Goal: Navigation & Orientation: Understand site structure

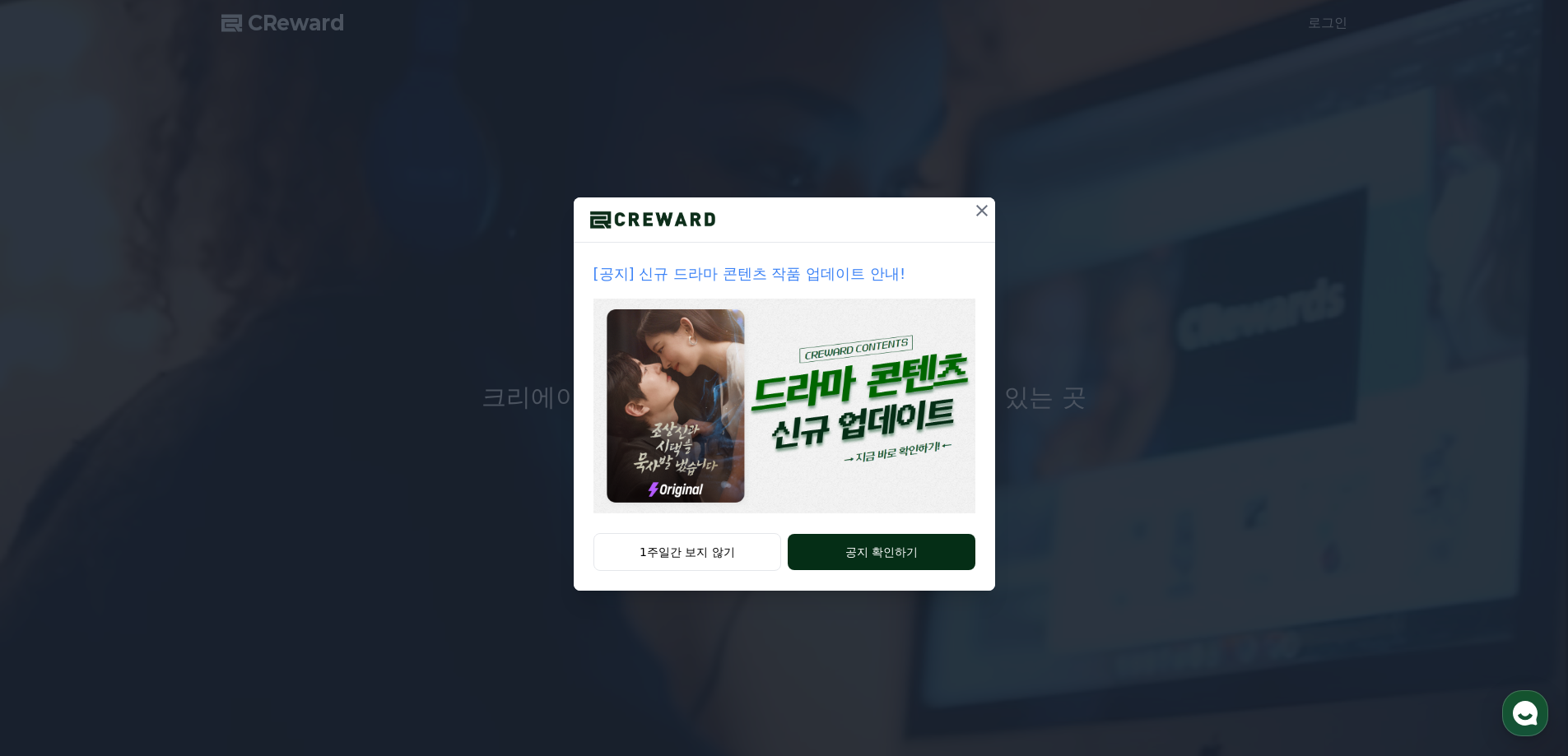
click at [863, 544] on button "공지 확인하기" at bounding box center [881, 551] width 187 height 37
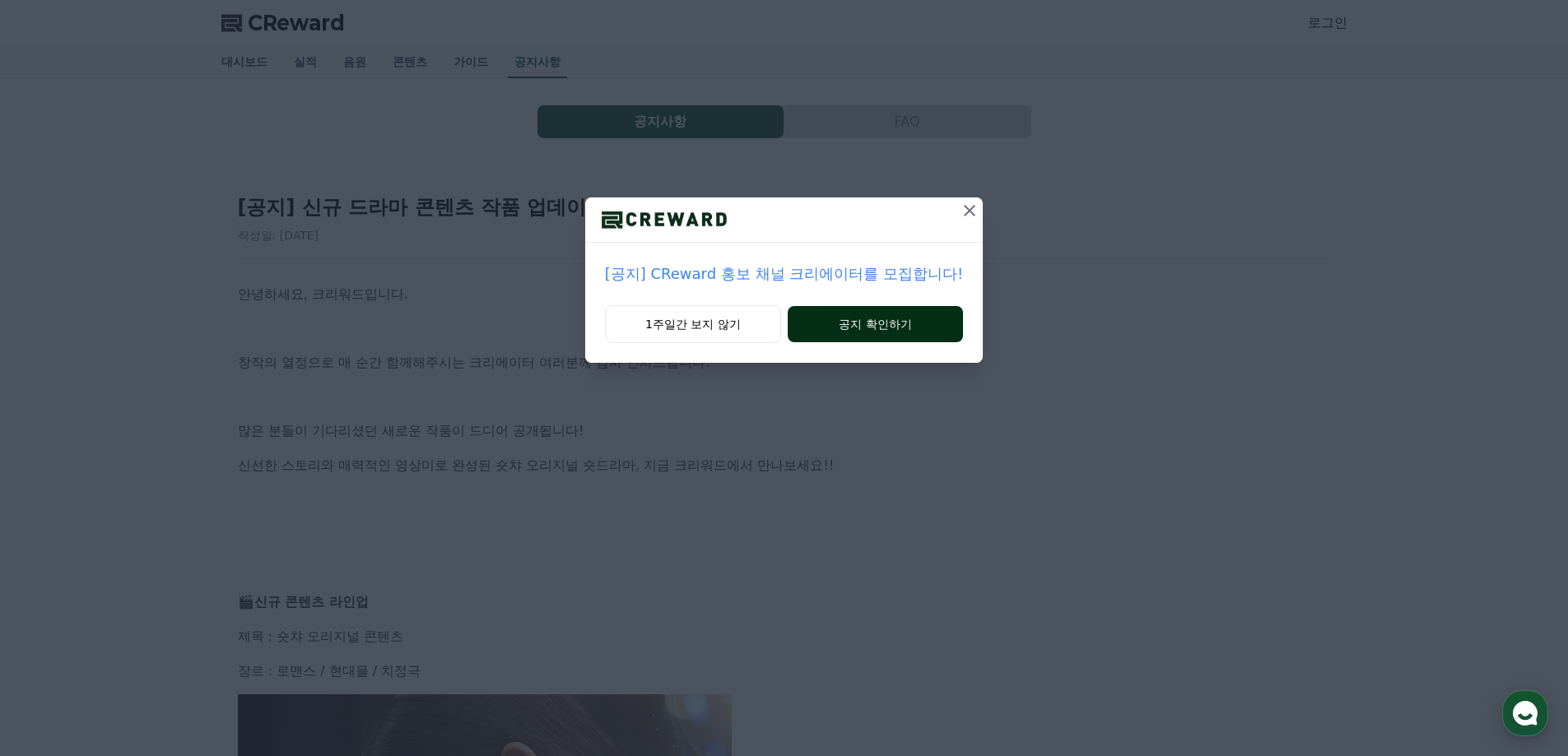
click at [883, 319] on button "공지 확인하기" at bounding box center [875, 324] width 175 height 37
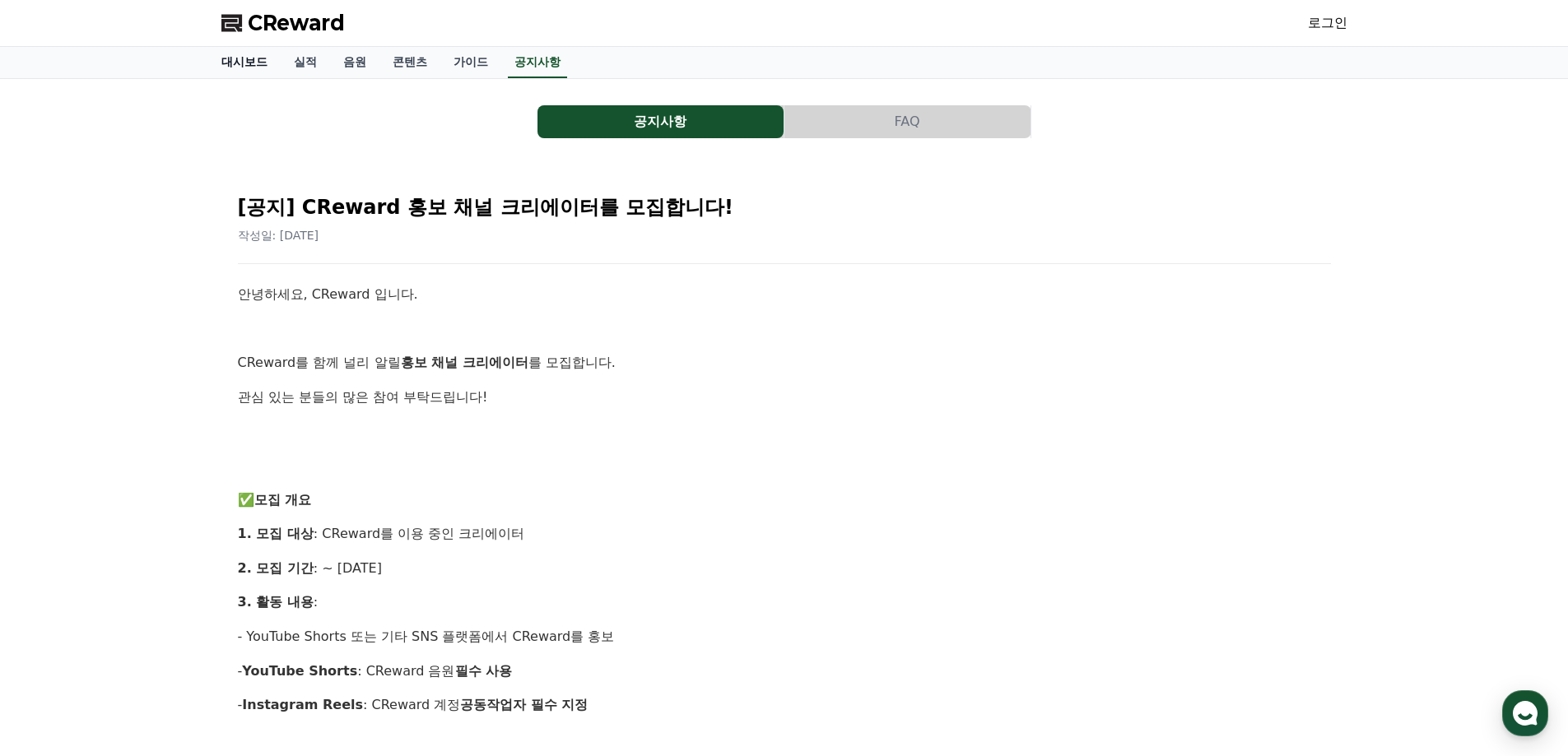
click at [259, 64] on link "대시보드" at bounding box center [244, 62] width 72 height 32
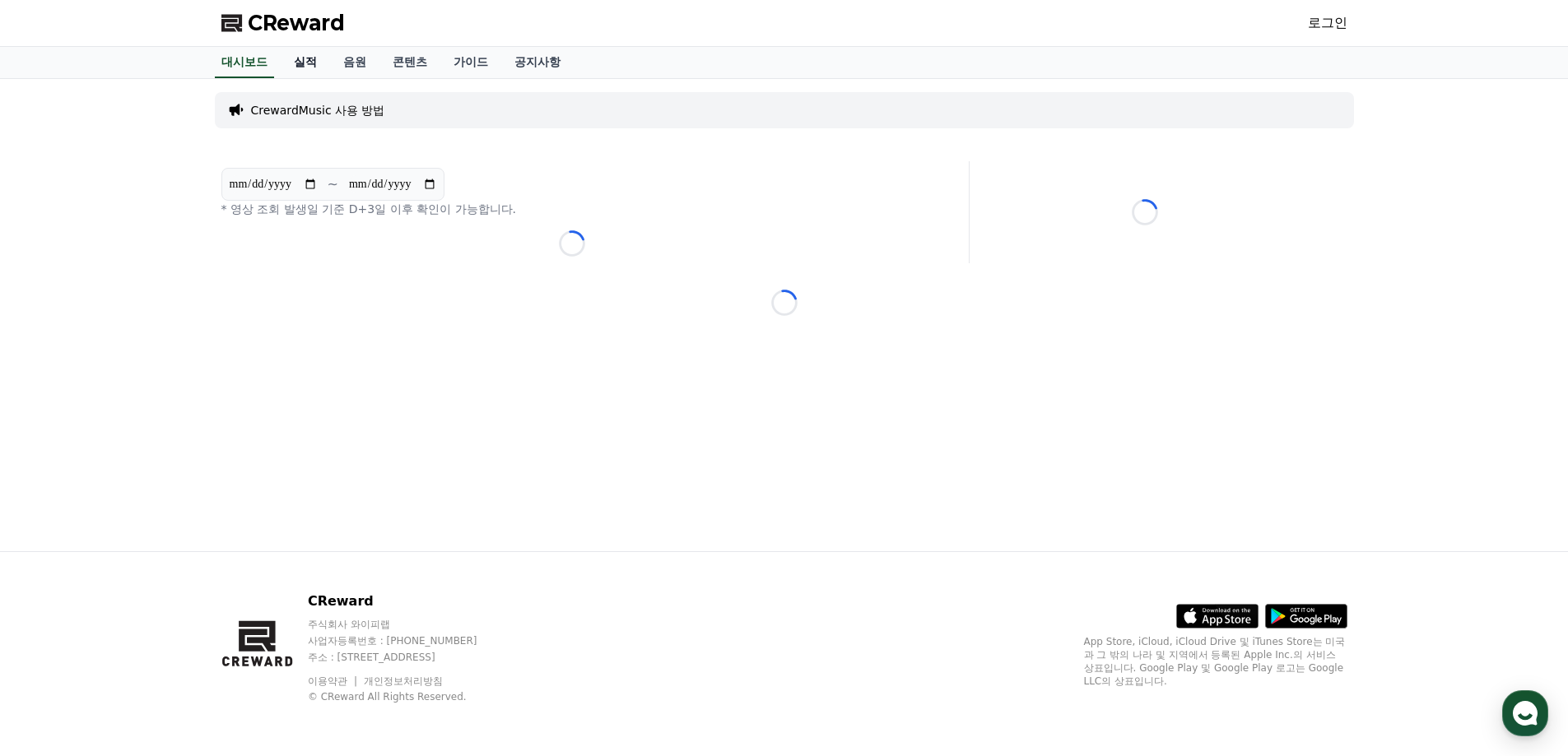
click at [306, 65] on link "실적" at bounding box center [305, 62] width 49 height 32
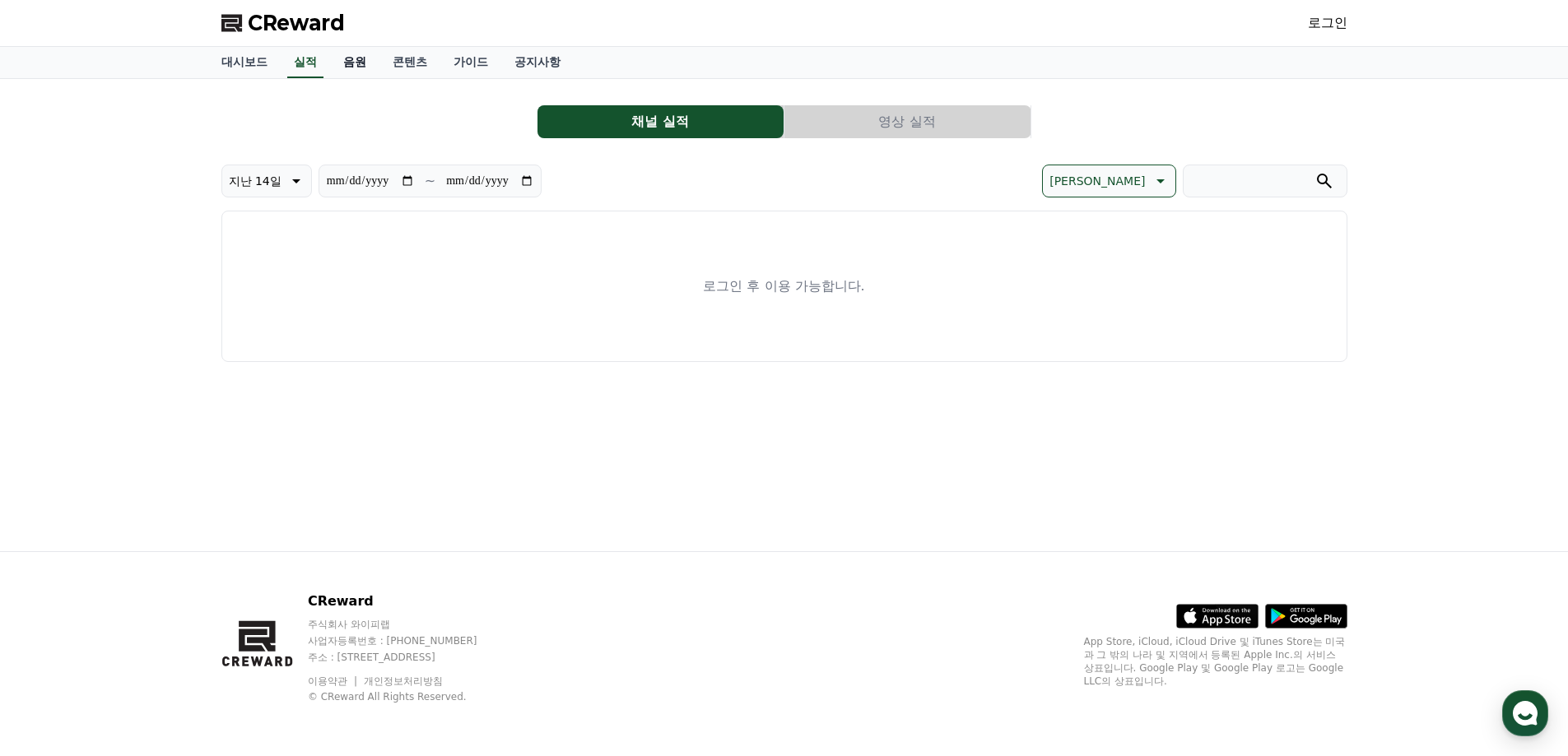
click at [359, 62] on link "음원" at bounding box center [354, 62] width 49 height 32
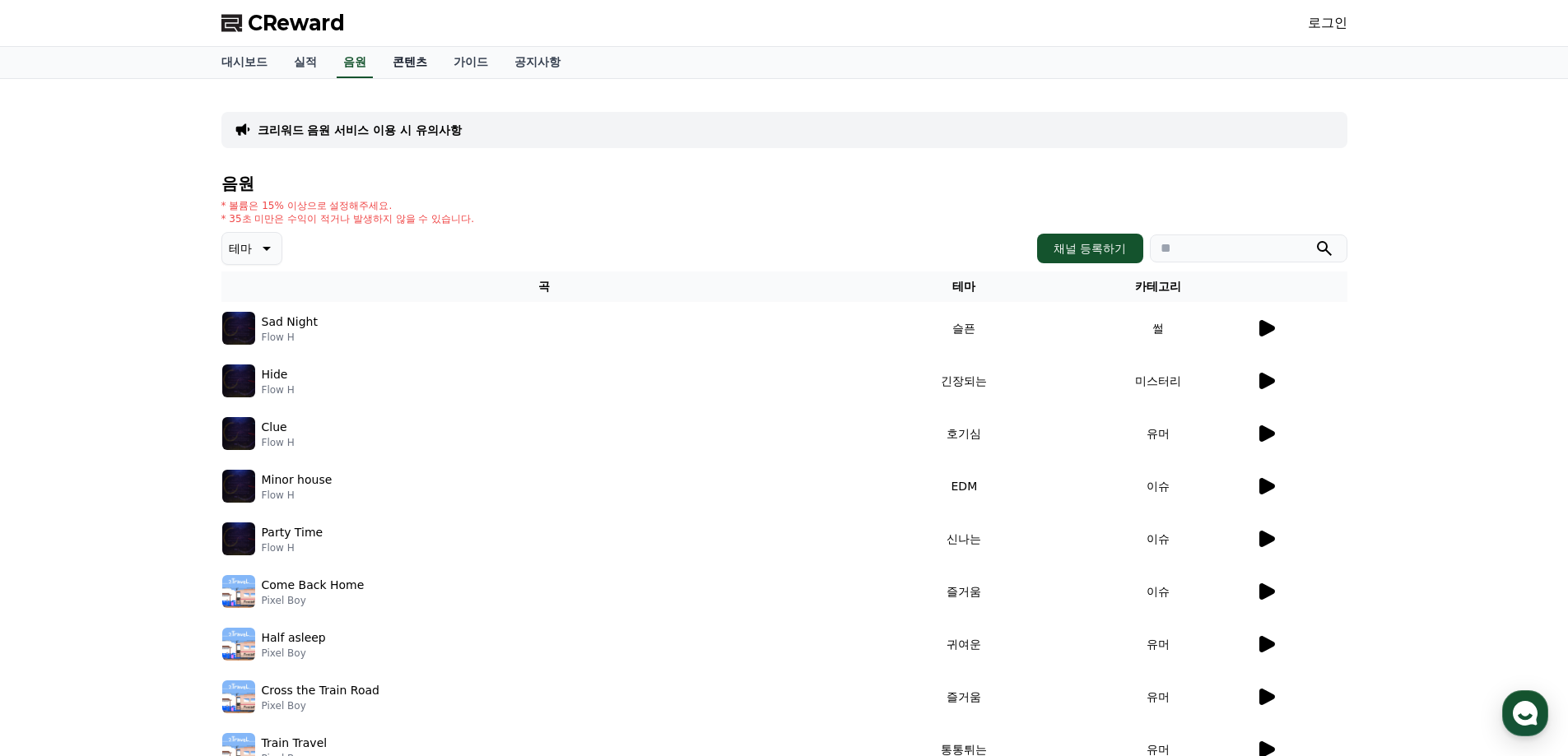
click at [412, 61] on link "콘텐츠" at bounding box center [410, 62] width 61 height 32
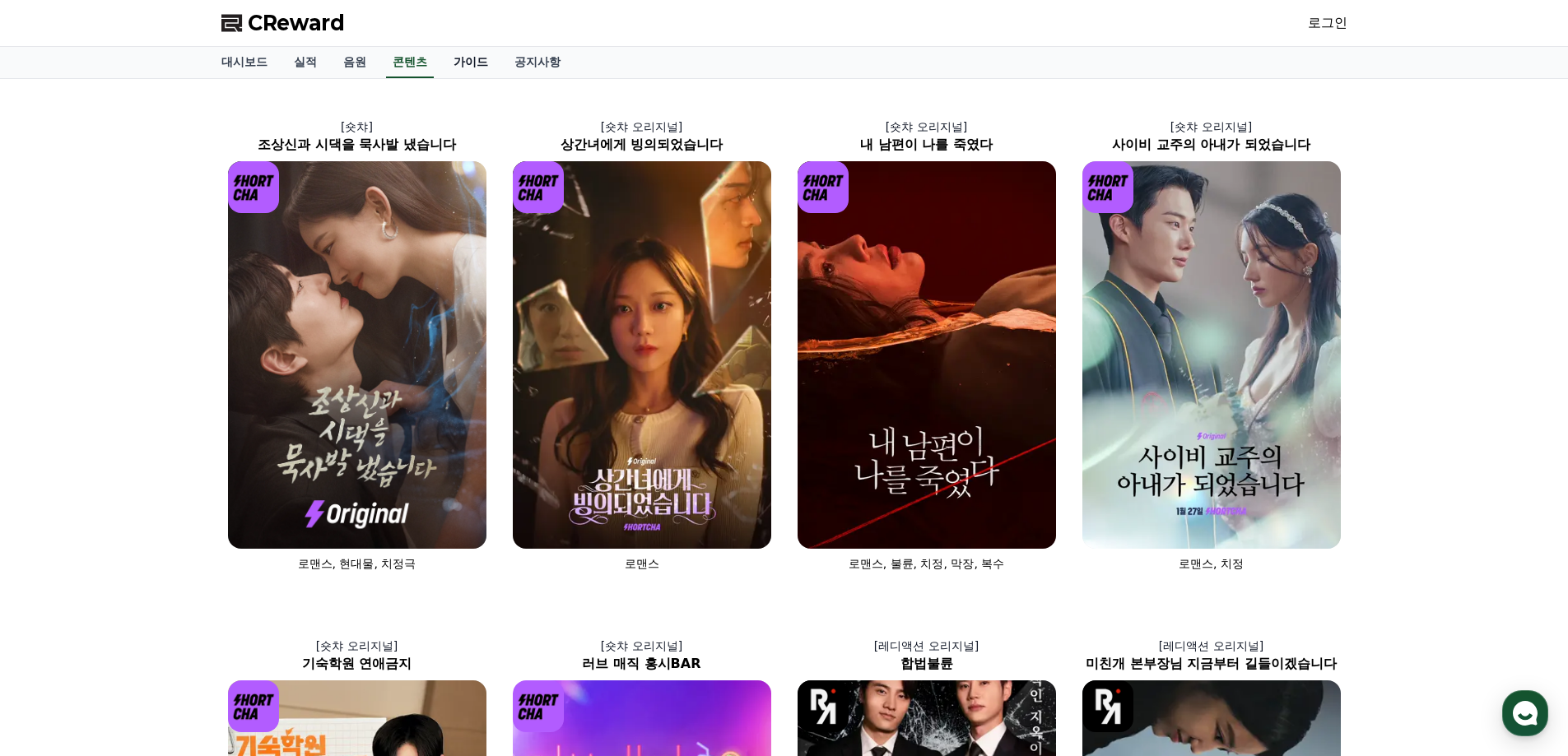
click at [464, 66] on link "가이드" at bounding box center [471, 62] width 61 height 32
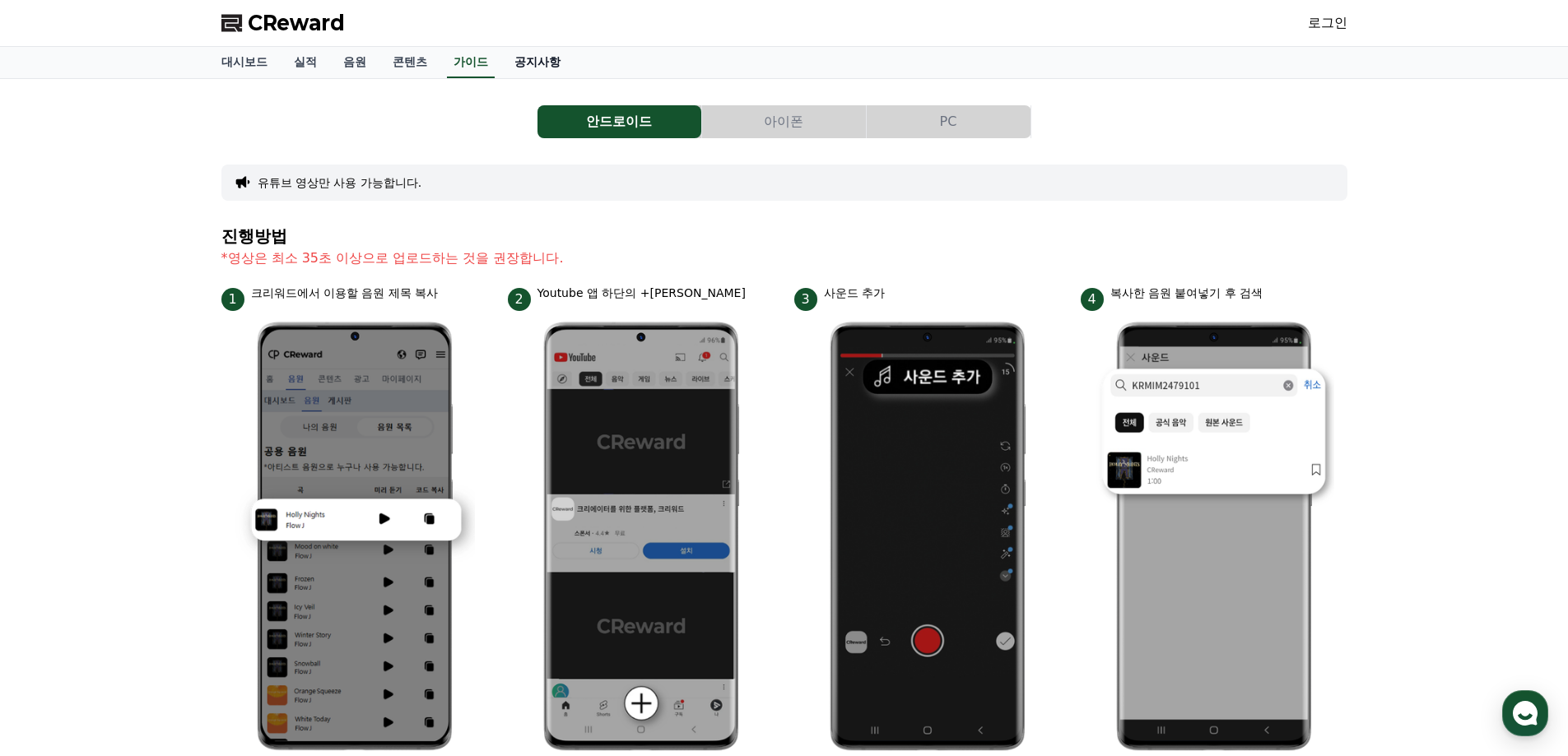
click at [537, 66] on link "공지사항" at bounding box center [537, 62] width 72 height 32
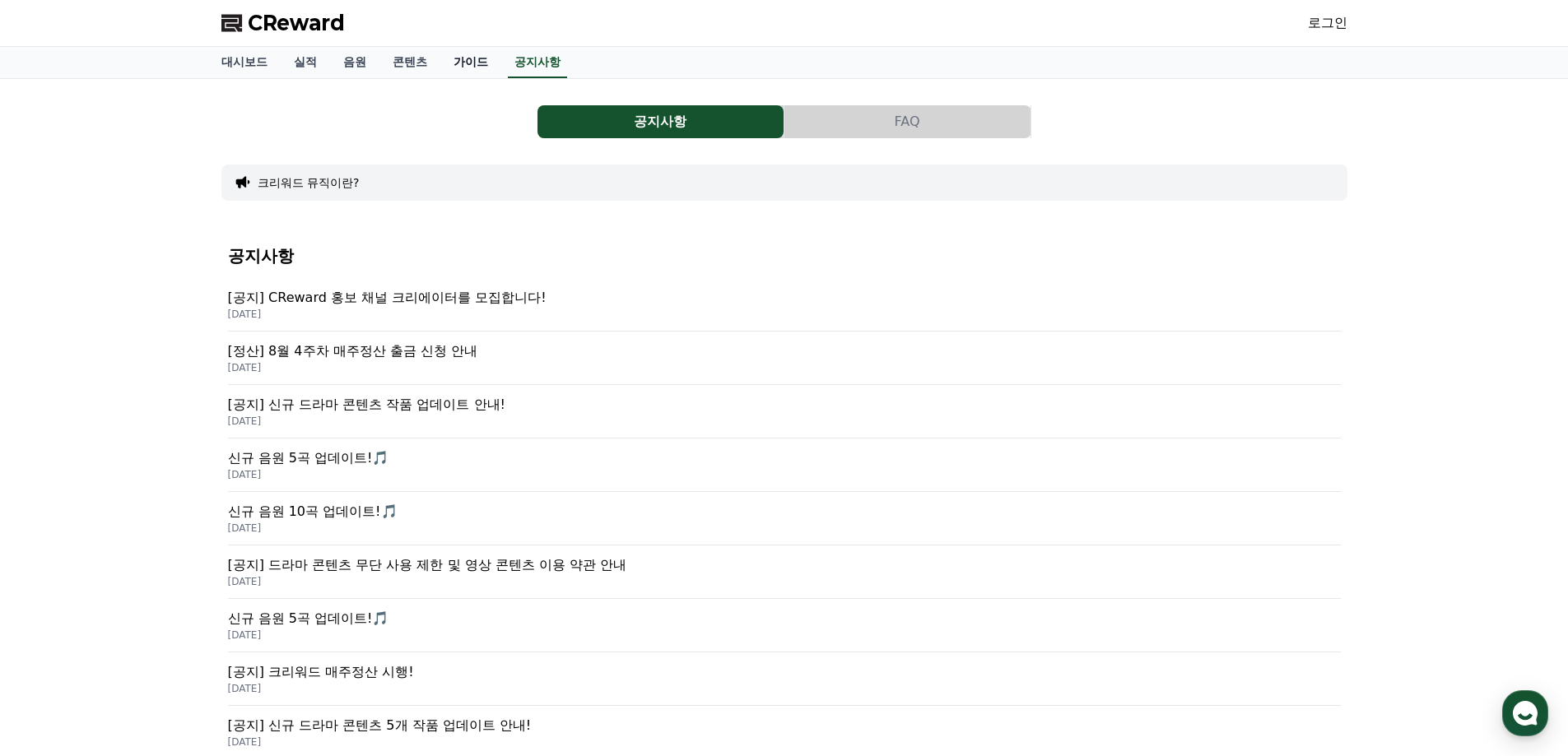
click at [446, 65] on link "가이드" at bounding box center [471, 62] width 61 height 32
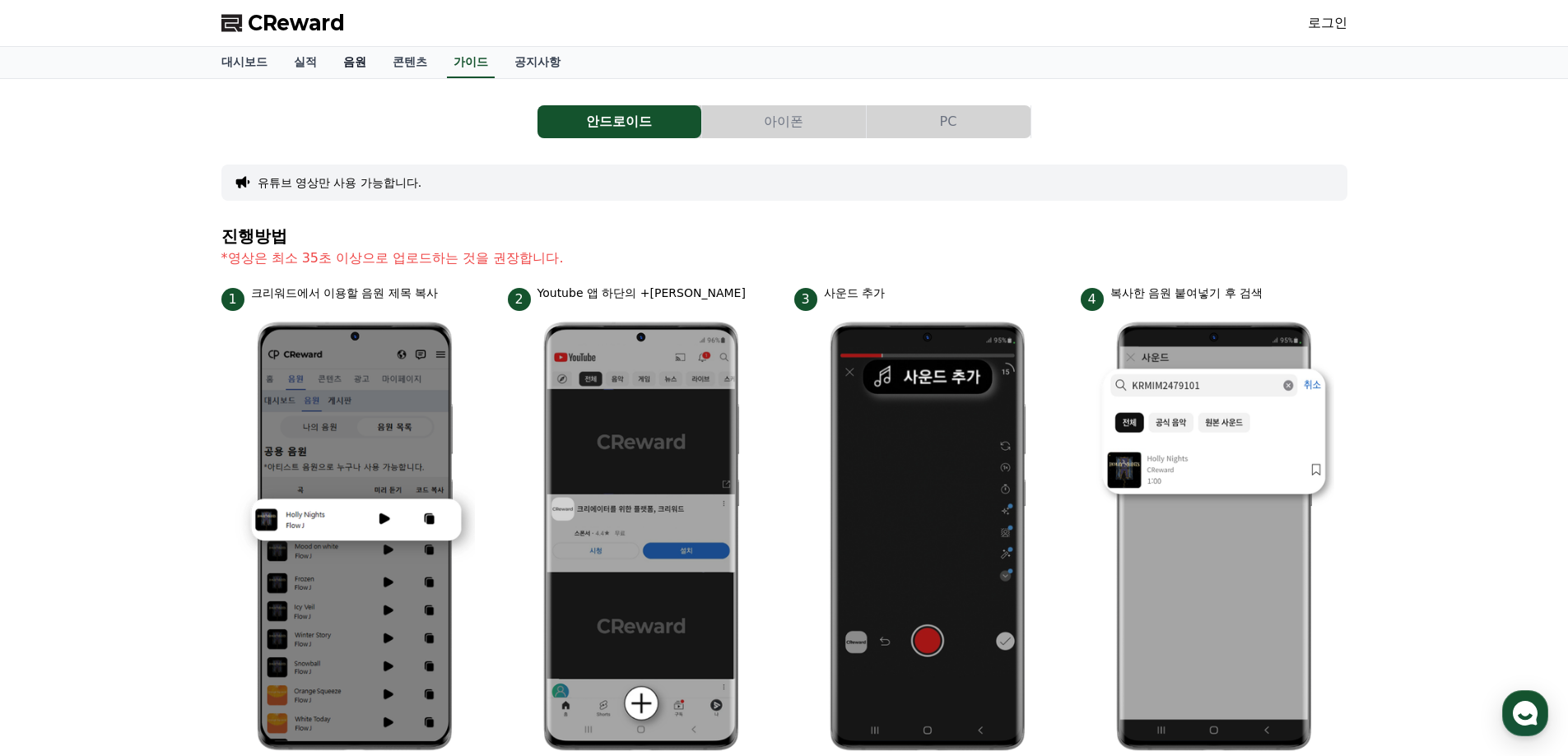
click at [366, 63] on link "음원" at bounding box center [354, 62] width 49 height 32
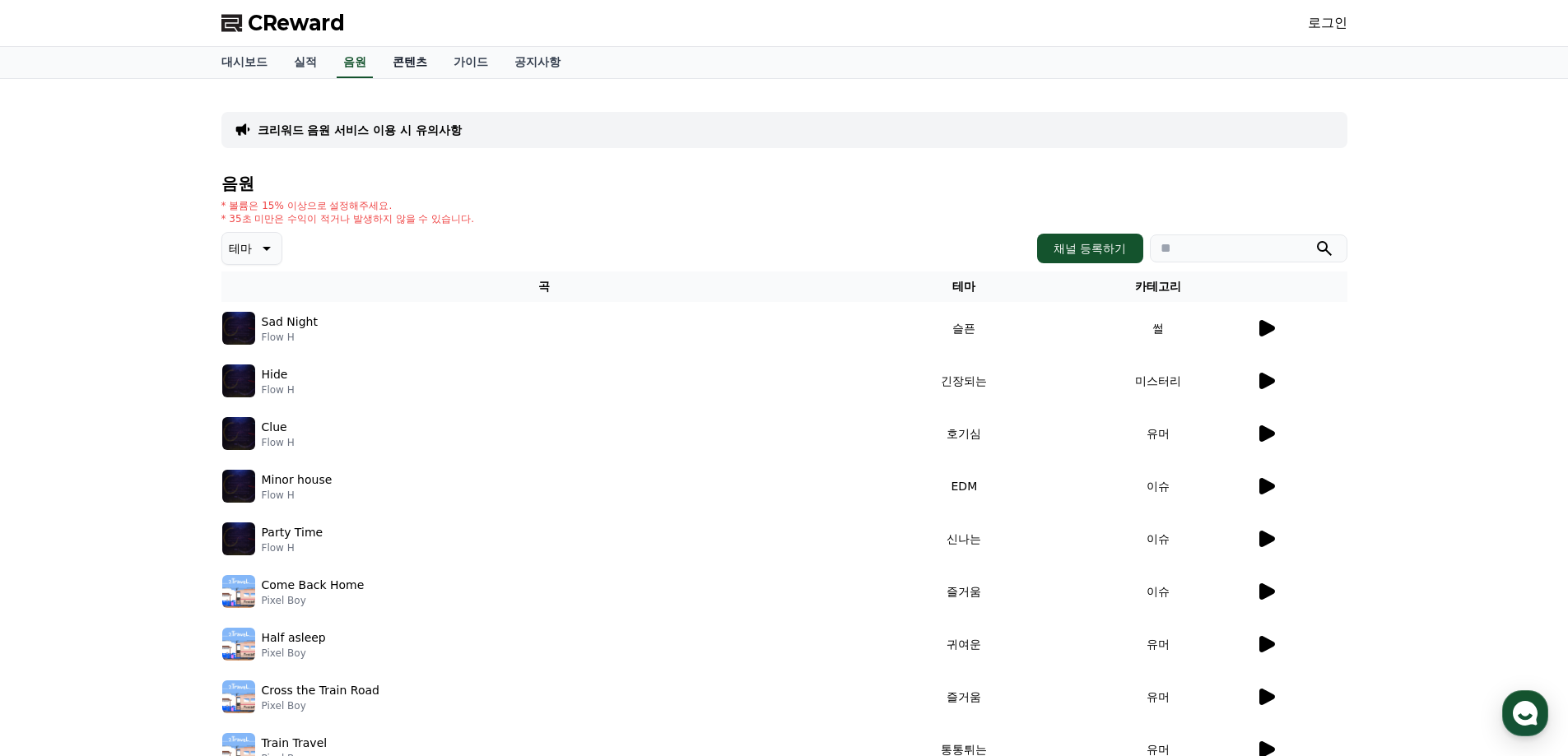
click at [412, 61] on link "콘텐츠" at bounding box center [410, 62] width 61 height 32
click at [343, 62] on link "음원" at bounding box center [354, 62] width 49 height 32
click at [300, 63] on link "실적" at bounding box center [305, 62] width 49 height 32
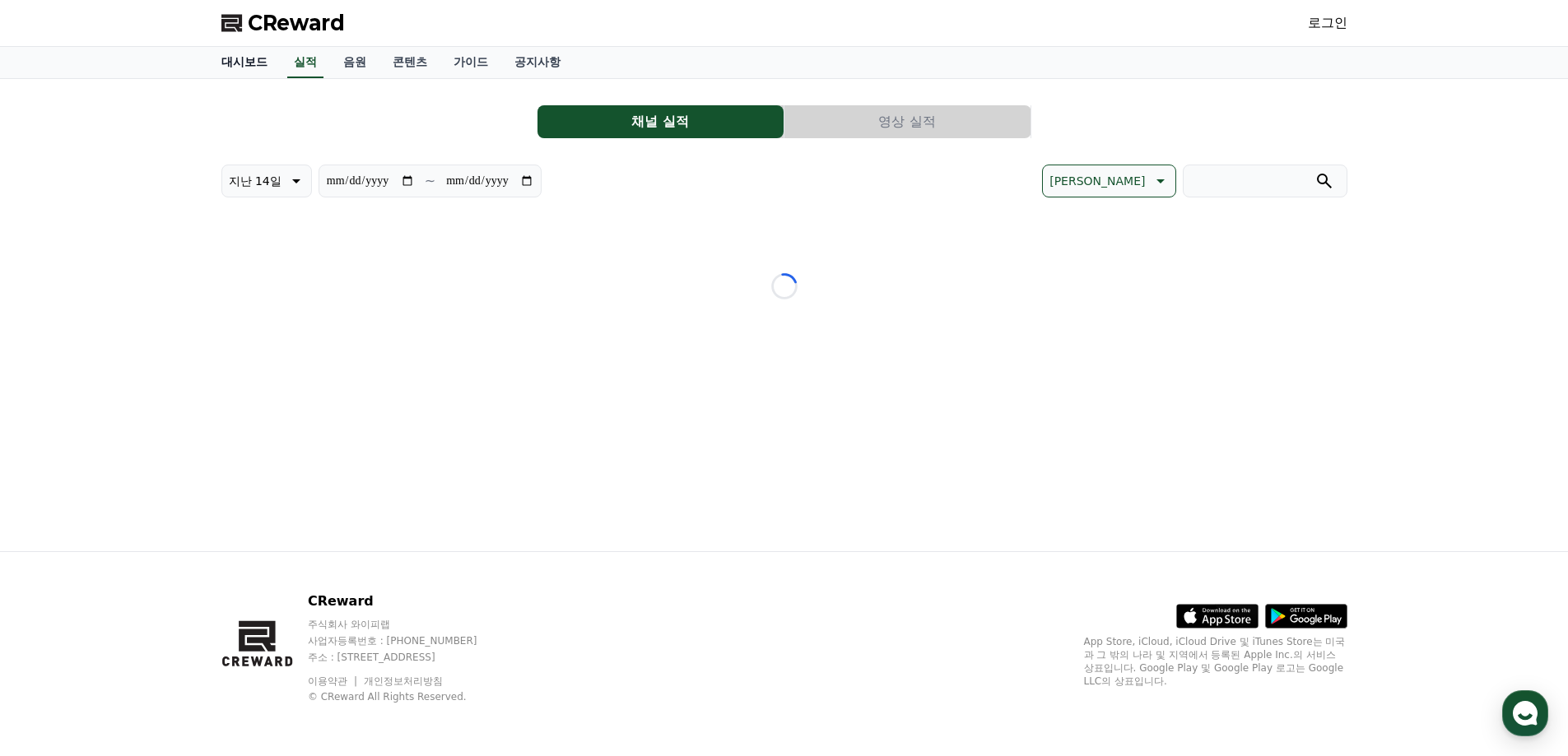
click at [245, 62] on link "대시보드" at bounding box center [244, 62] width 72 height 32
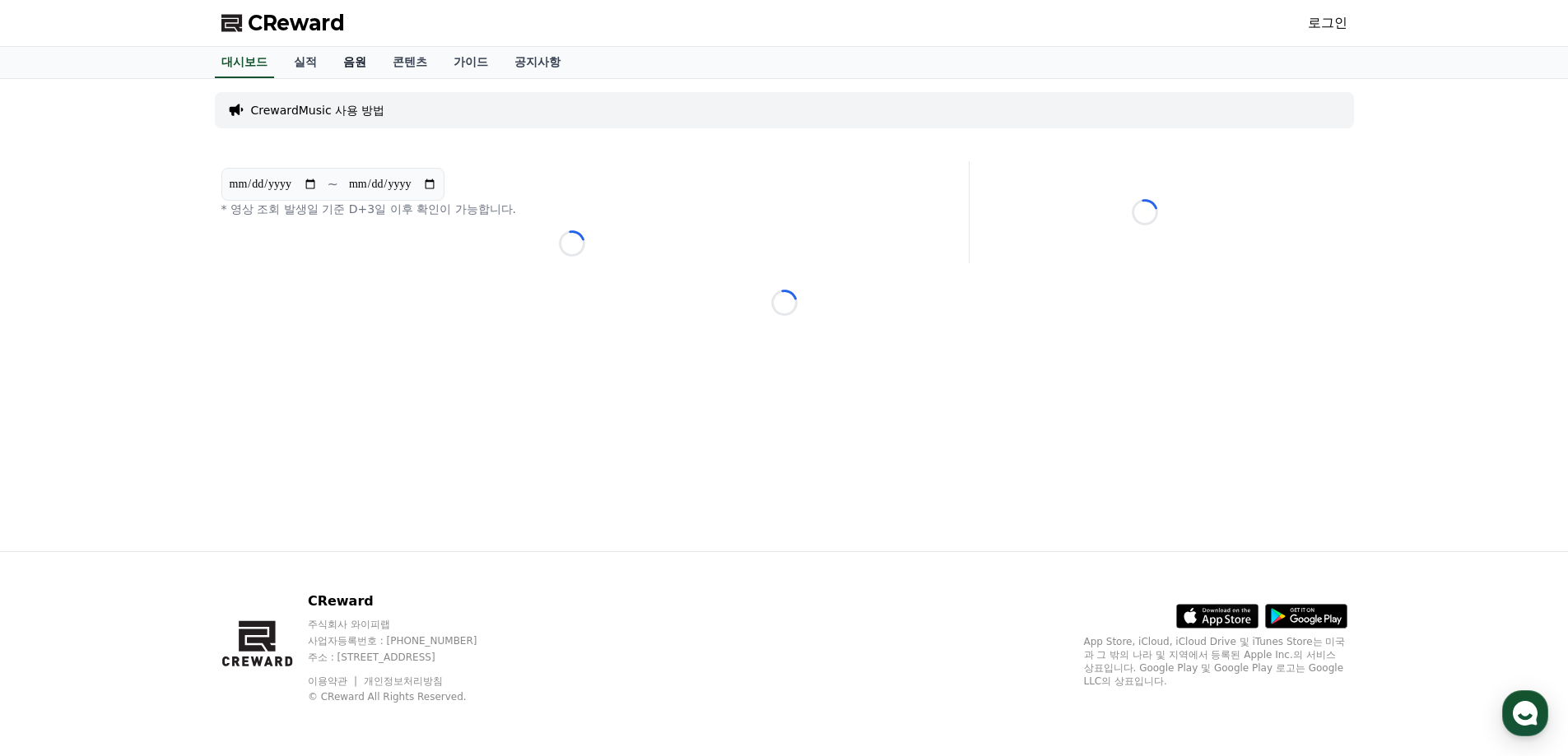
drag, startPoint x: 300, startPoint y: 61, endPoint x: 341, endPoint y: 61, distance: 41.0
click at [303, 61] on link "실적" at bounding box center [305, 62] width 49 height 32
